Goal: Task Accomplishment & Management: Complete application form

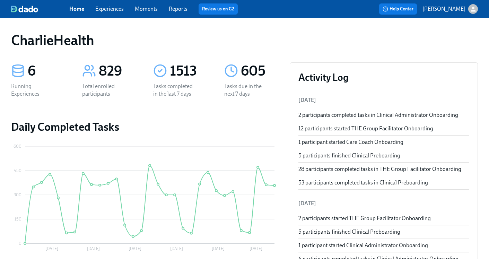
click at [110, 6] on link "Experiences" at bounding box center [109, 9] width 28 height 7
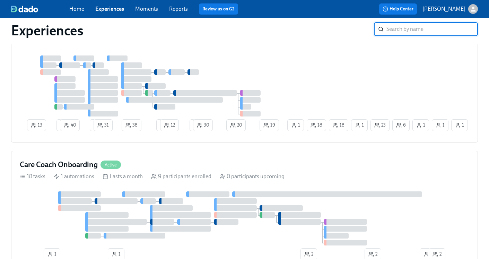
scroll to position [200, 0]
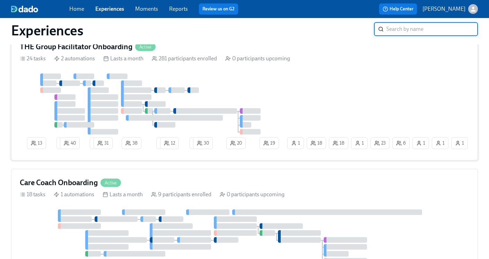
click at [124, 47] on h4 "THE Group Facilitator Onboarding" at bounding box center [76, 47] width 113 height 10
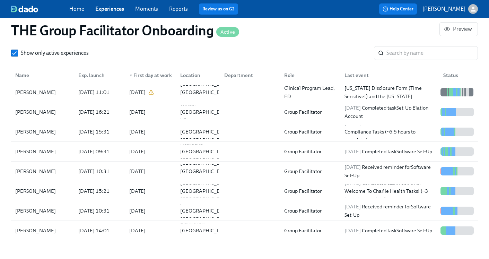
scroll to position [492, 0]
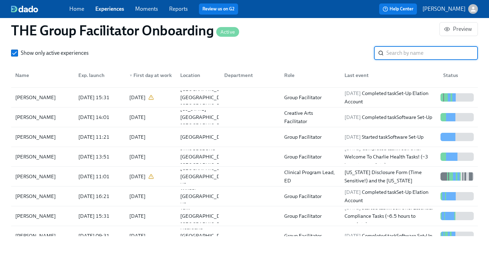
click at [410, 58] on input "search" at bounding box center [433, 53] width 92 height 14
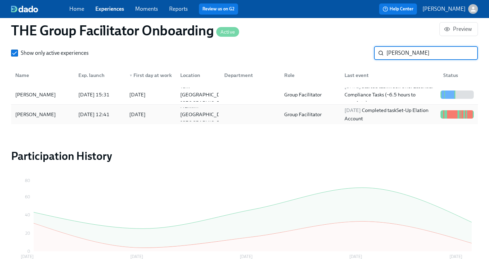
type input "[PERSON_NAME]"
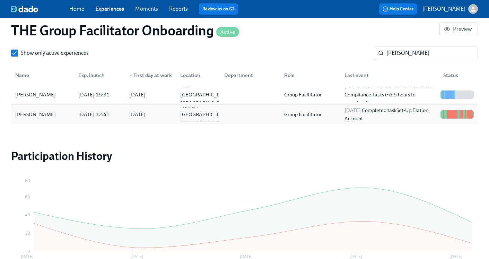
click at [392, 114] on div "2025/09/18 Completed task Set-Up Elation Account" at bounding box center [390, 114] width 96 height 17
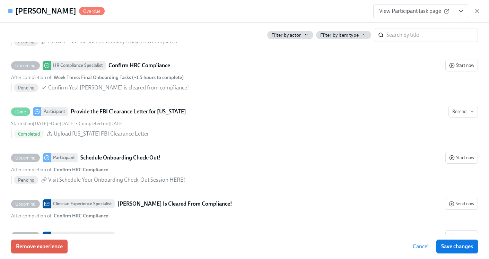
scroll to position [1656, 0]
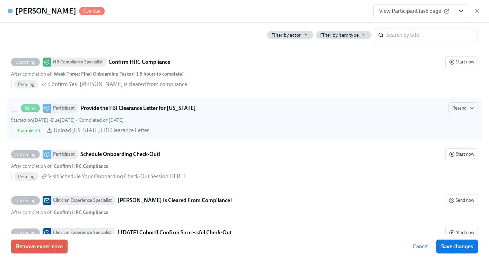
click at [463, 134] on div "Completed Upload Pennsylvania FBI Clearance Letter" at bounding box center [246, 130] width 464 height 8
click at [18, 111] on input "Done Participant Provide the FBI Clearance Letter for Pennsylvania Resend Start…" at bounding box center [14, 108] width 6 height 6
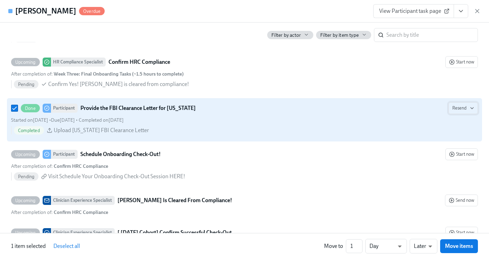
click at [473, 110] on icon "button" at bounding box center [473, 108] width 6 height 6
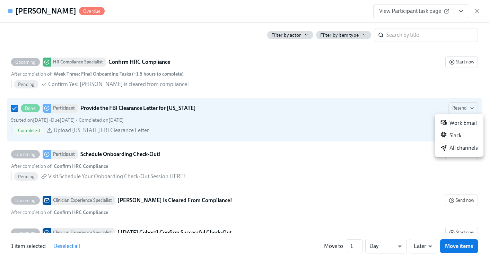
click at [358, 131] on div at bounding box center [244, 129] width 489 height 259
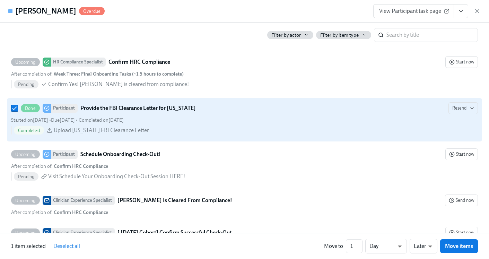
click at [287, 126] on div "Completed Upload Pennsylvania FBI Clearance Letter" at bounding box center [246, 130] width 464 height 8
click at [18, 111] on input "Done Participant Provide the FBI Clearance Letter for Pennsylvania Resend Start…" at bounding box center [14, 108] width 6 height 6
checkbox input "false"
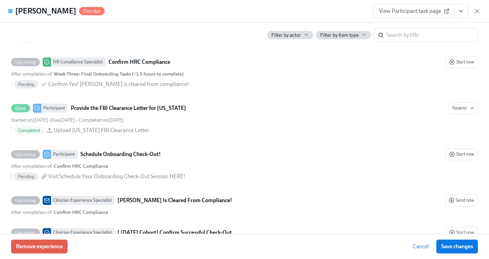
scroll to position [0, 10269]
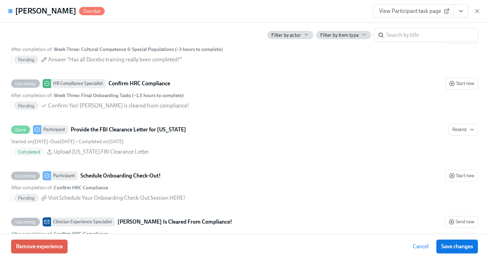
scroll to position [0, 10269]
